Goal: Task Accomplishment & Management: Manage account settings

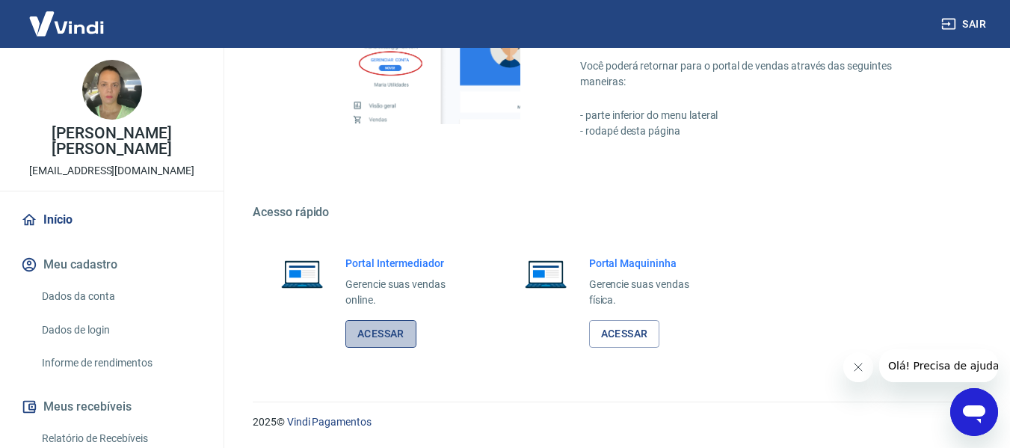
click at [395, 341] on link "Acessar" at bounding box center [380, 334] width 71 height 28
click at [412, 338] on link "Acessar" at bounding box center [380, 334] width 71 height 28
click at [367, 342] on link "Acessar" at bounding box center [380, 334] width 71 height 28
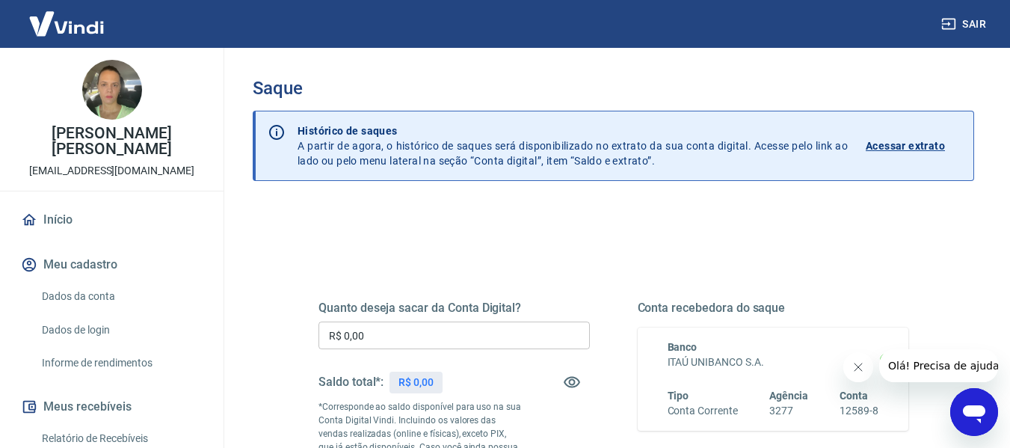
click at [904, 143] on p "Acessar extrato" at bounding box center [904, 145] width 79 height 15
